Goal: Task Accomplishment & Management: Complete application form

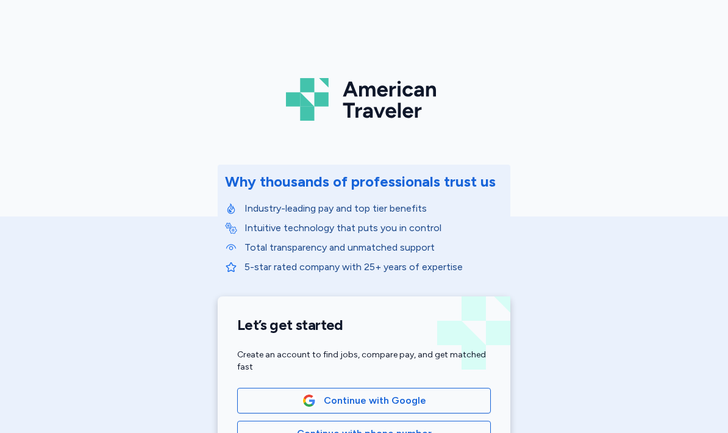
scroll to position [106, 0]
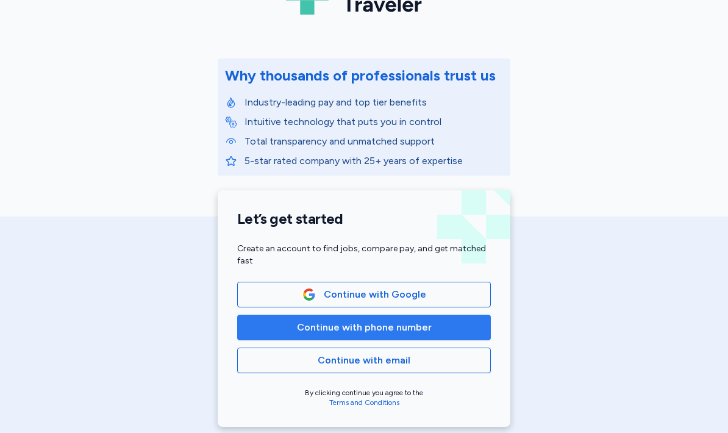
click at [332, 330] on span "Continue with phone number" at bounding box center [364, 327] width 135 height 15
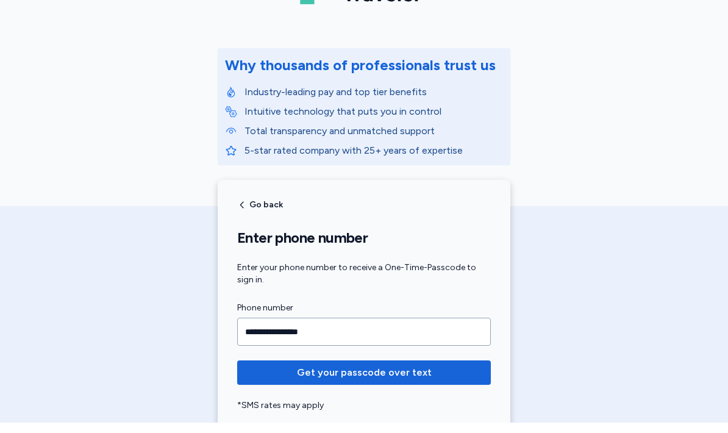
type input "**********"
click at [364, 372] on button "Get your passcode over text" at bounding box center [364, 383] width 254 height 24
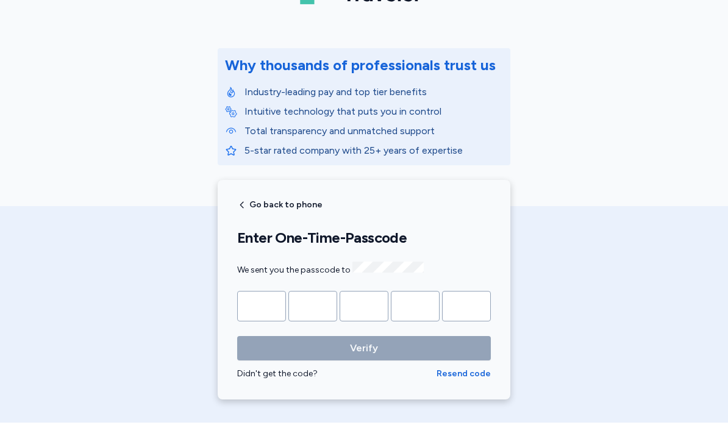
type input "*"
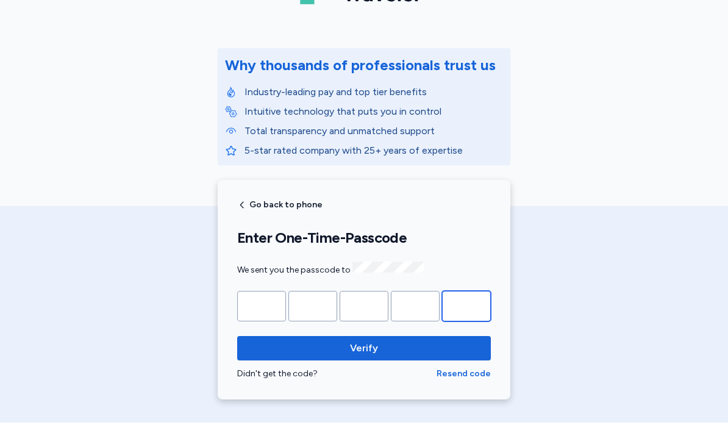
type input "*"
click at [364, 346] on button "Verify" at bounding box center [364, 358] width 254 height 24
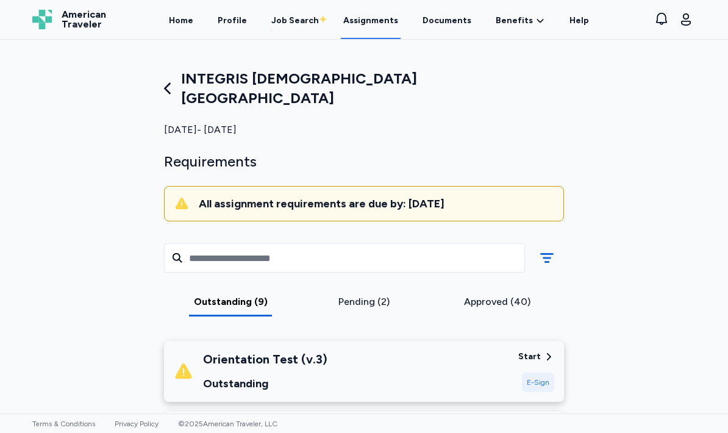
click at [512, 347] on div "Orientation Test (v.3) Outstanding Start E-Sign" at bounding box center [364, 371] width 400 height 61
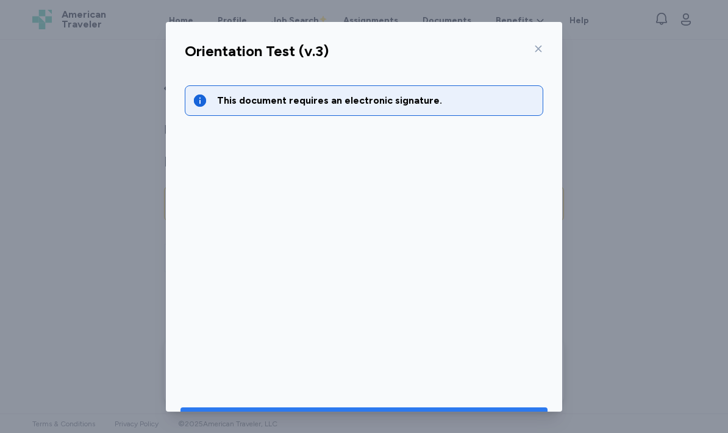
click at [365, 412] on div "Go to document to sign" at bounding box center [353, 420] width 122 height 17
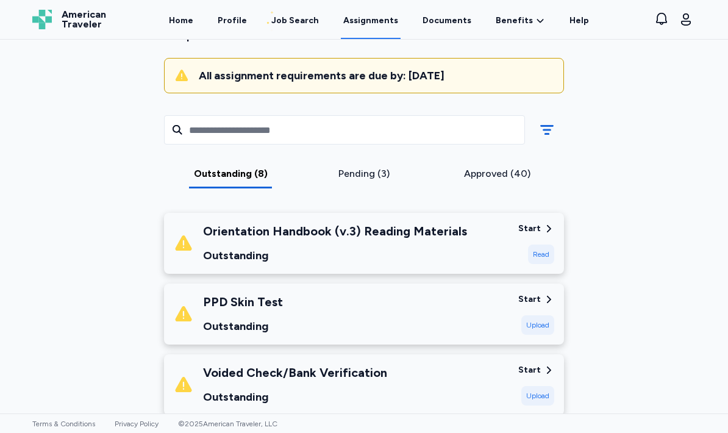
scroll to position [131, 0]
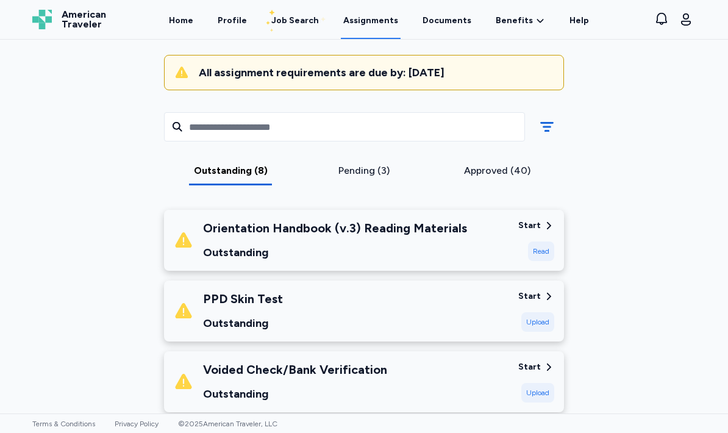
click at [534, 219] on div "Start" at bounding box center [529, 225] width 23 height 12
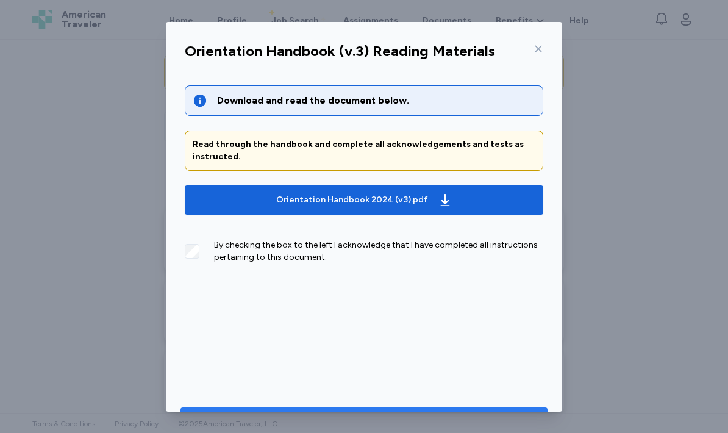
click at [343, 413] on icon "button" at bounding box center [348, 420] width 15 height 15
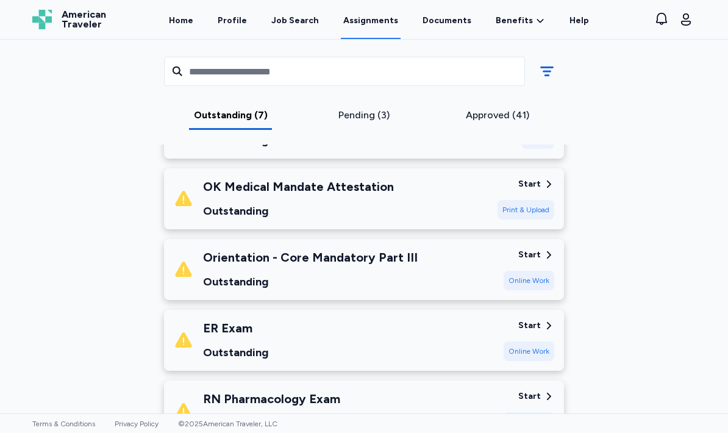
scroll to position [314, 0]
